Goal: Task Accomplishment & Management: Manage account settings

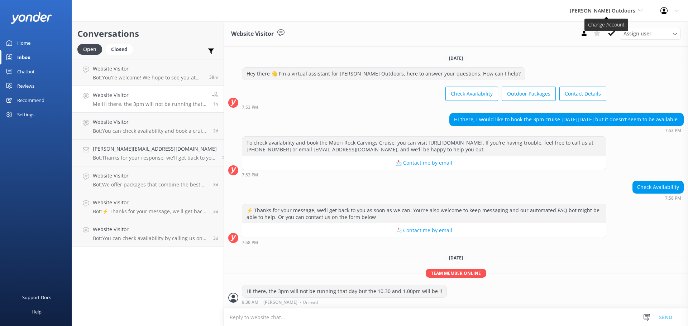
click at [626, 12] on span "[PERSON_NAME] Outdoors" at bounding box center [603, 10] width 66 height 7
click at [611, 48] on link "Taupō Parasail" at bounding box center [597, 47] width 72 height 17
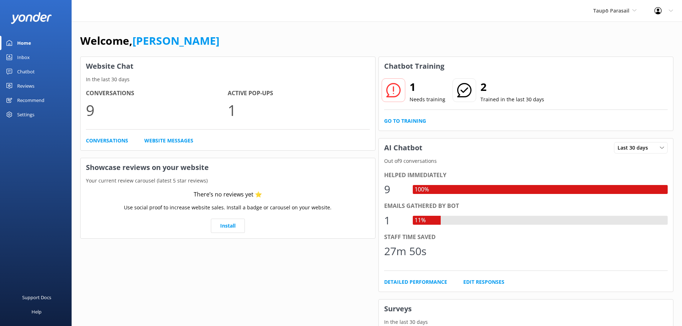
click at [22, 55] on div "Inbox" at bounding box center [23, 57] width 13 height 14
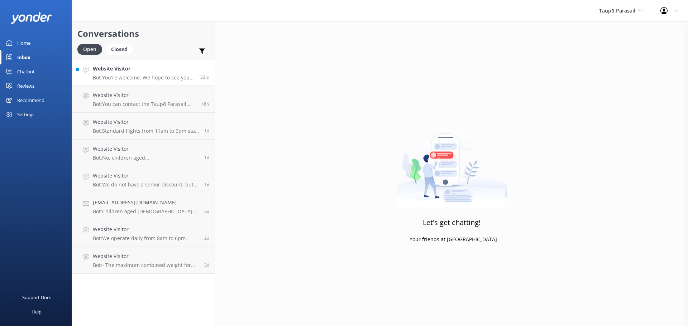
click at [118, 71] on h4 "Website Visitor" at bounding box center [144, 69] width 102 height 8
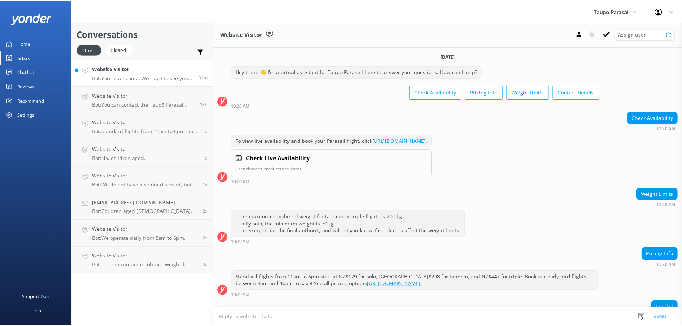
scroll to position [53, 0]
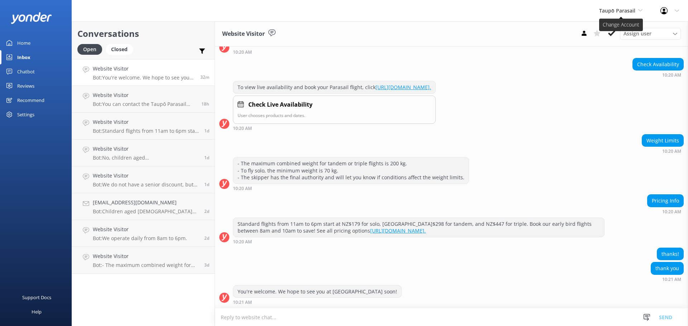
click at [610, 11] on span "Taupō Parasail" at bounding box center [617, 10] width 36 height 7
click at [604, 46] on link "Taupō Parasail" at bounding box center [626, 47] width 72 height 17
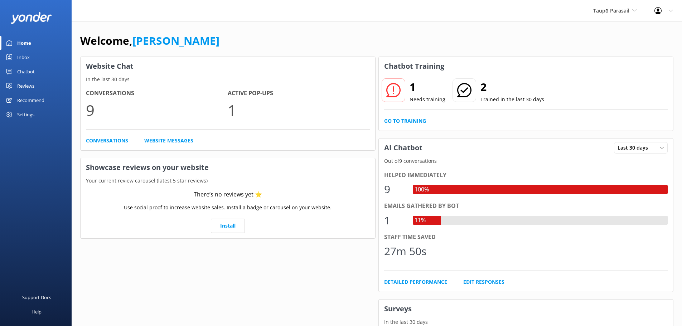
click at [20, 56] on div "Inbox" at bounding box center [23, 57] width 13 height 14
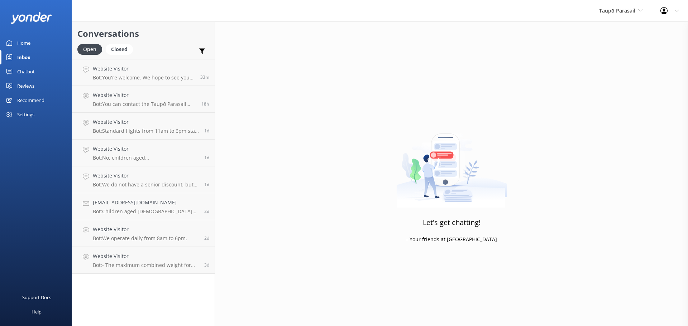
click at [26, 83] on div "Reviews" at bounding box center [25, 86] width 17 height 14
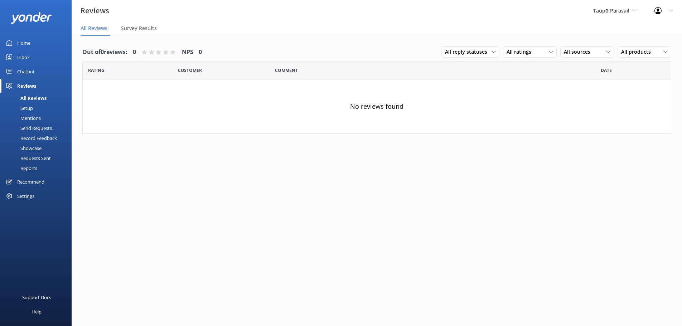
click at [27, 106] on div "Setup" at bounding box center [18, 108] width 29 height 10
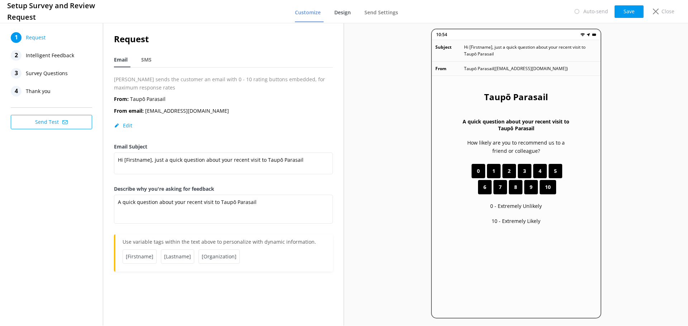
click at [345, 12] on span "Design" at bounding box center [342, 12] width 16 height 7
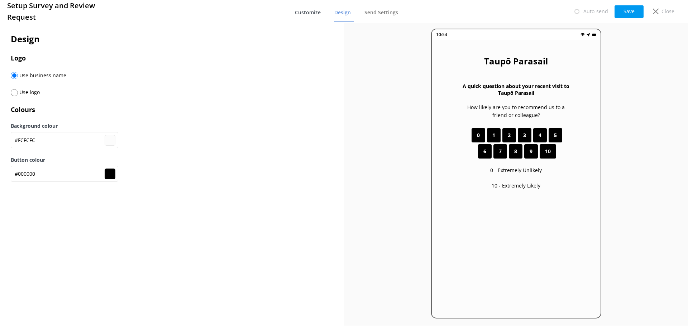
click at [312, 11] on span "Customize" at bounding box center [308, 12] width 26 height 7
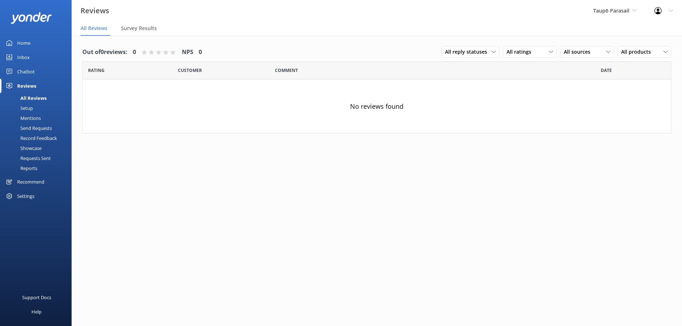
click at [28, 181] on div "Recommend" at bounding box center [30, 182] width 27 height 14
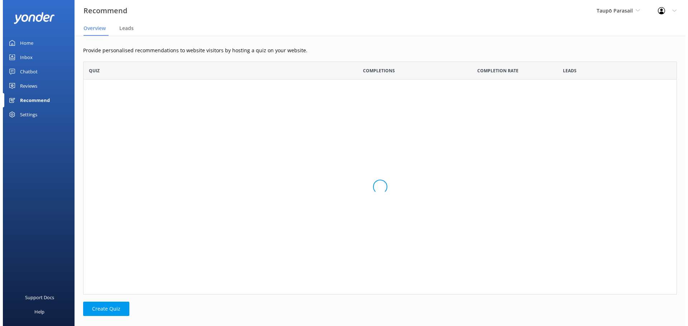
scroll to position [228, 588]
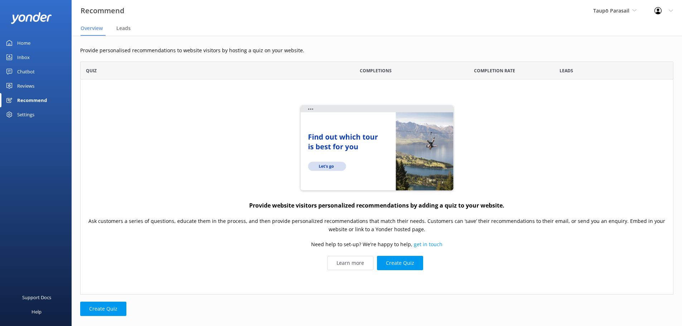
click at [24, 82] on div "Reviews" at bounding box center [25, 86] width 17 height 14
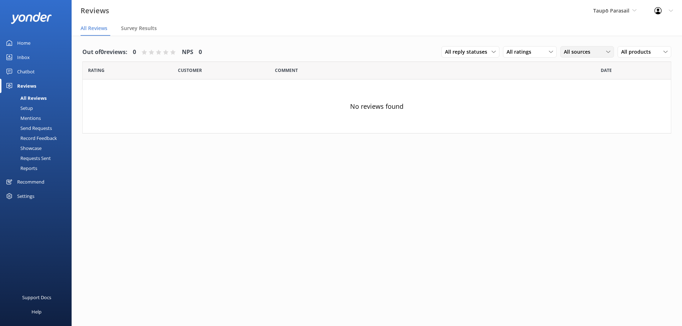
click at [611, 50] on div "All sources" at bounding box center [587, 52] width 50 height 8
click at [587, 32] on nav "All Reviews Survey Results" at bounding box center [377, 28] width 611 height 14
click at [27, 108] on div "Setup" at bounding box center [18, 108] width 29 height 10
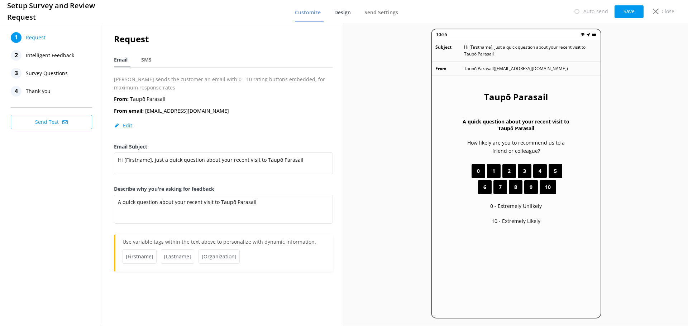
click at [342, 13] on span "Design" at bounding box center [342, 12] width 16 height 7
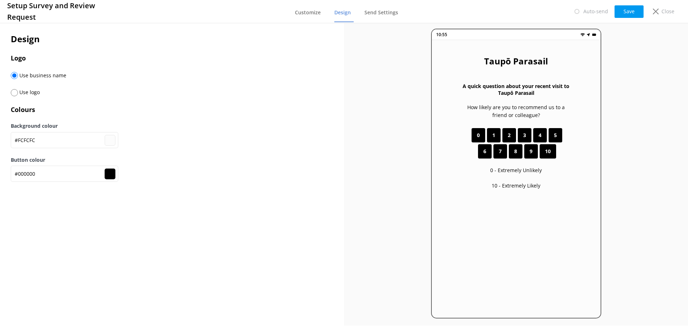
click at [13, 93] on input "radio" at bounding box center [14, 92] width 7 height 7
radio input "true"
radio input "false"
type input "#fcfcfc"
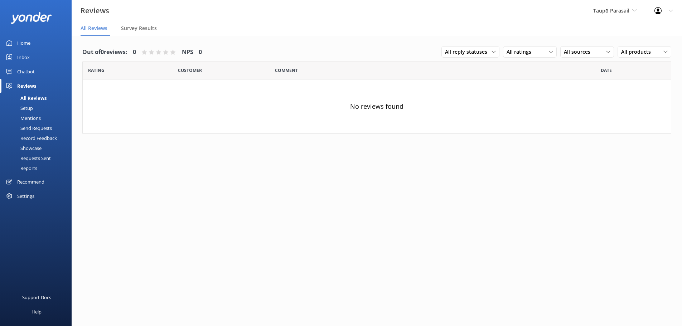
click at [28, 137] on div "Record Feedback" at bounding box center [30, 138] width 53 height 10
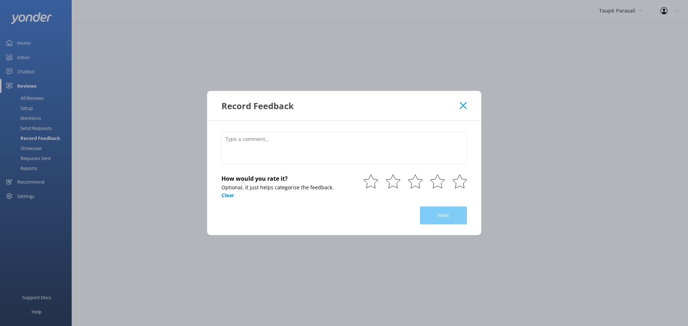
click at [461, 106] on icon at bounding box center [463, 105] width 7 height 7
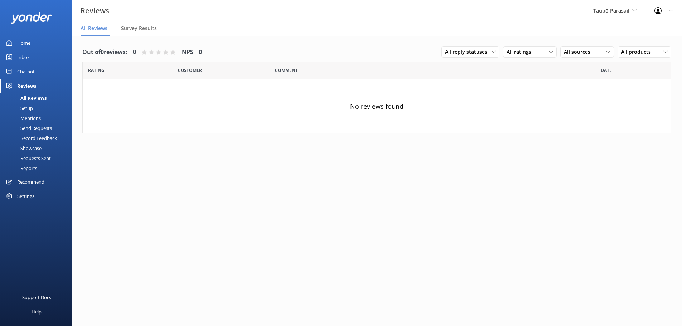
click at [28, 195] on div "Settings" at bounding box center [25, 196] width 17 height 14
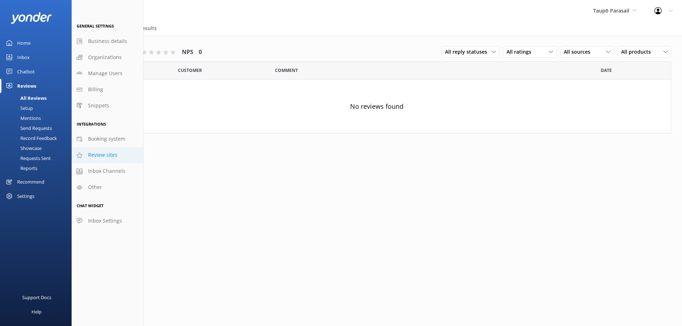
click at [110, 154] on span "Review sites" at bounding box center [102, 155] width 29 height 8
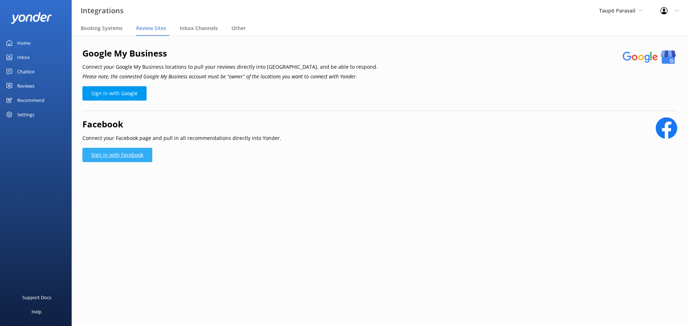
click at [116, 153] on link "Sign in with Facebook" at bounding box center [117, 155] width 70 height 14
